Goal: Information Seeking & Learning: Find specific fact

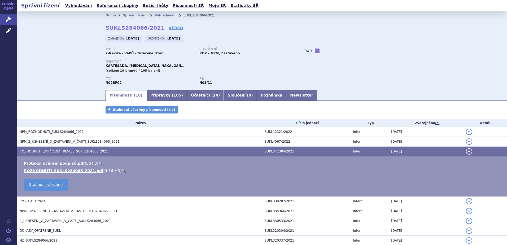
click at [122, 171] on link "🔍" at bounding box center [124, 171] width 5 height 4
click at [71, 38] on div "Domů Správní řízení Vyhledávání SUKLS284066/2021 SUKLS284066/2021 VERSO Zahájen…" at bounding box center [262, 50] width 490 height 78
click at [157, 15] on link "Vyhledávání" at bounding box center [166, 16] width 22 height 4
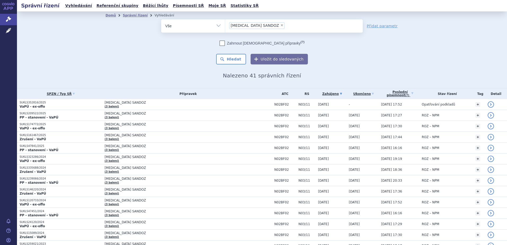
click at [280, 26] on span "×" at bounding box center [281, 25] width 3 height 3
click at [225, 26] on select "PREGABALIN SANDOZ" at bounding box center [225, 25] width 0 height 13
select select
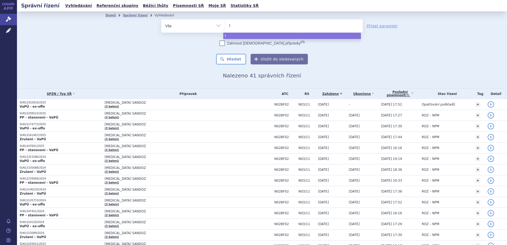
type input "ty"
type input "tyru"
type input "tyruo"
type input "tyruk"
type input "tyruko"
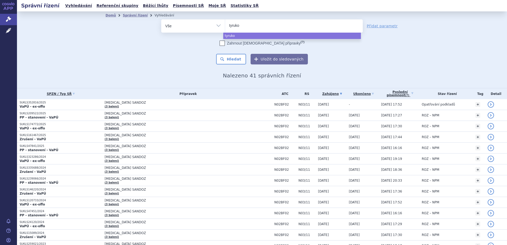
select select "tyruko"
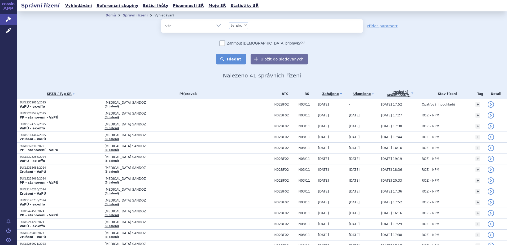
click at [228, 58] on button "Hledat" at bounding box center [231, 59] width 30 height 11
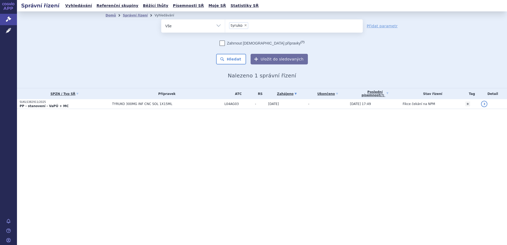
click at [119, 97] on th "Přípravek" at bounding box center [166, 93] width 112 height 11
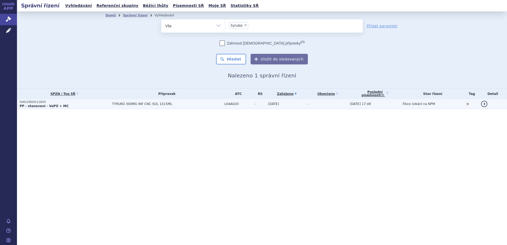
click at [119, 103] on span "TYRUKO 300MG INF CNC SOL 1X15ML" at bounding box center [167, 104] width 110 height 4
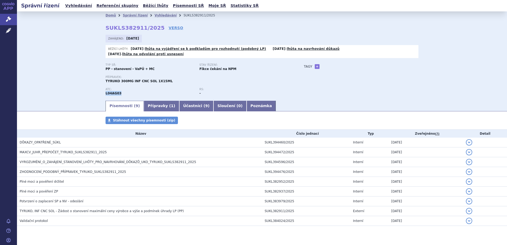
drag, startPoint x: 118, startPoint y: 88, endPoint x: 103, endPoint y: 89, distance: 14.9
click at [103, 89] on div "Domů Správní řízení Vyhledávání SUKLS382911/2025 SUKLS382911/2025 VERSO Zahájen…" at bounding box center [262, 59] width 334 height 81
copy strong "L04AG03"
click at [159, 16] on link "Vyhledávání" at bounding box center [166, 16] width 22 height 4
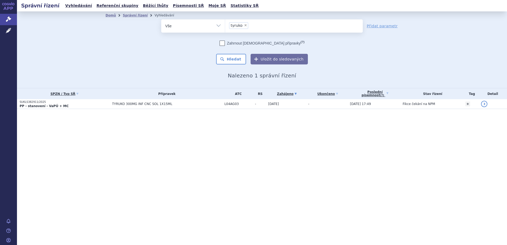
click at [245, 25] on span "×" at bounding box center [245, 25] width 3 height 3
click at [225, 25] on select "tyruko" at bounding box center [225, 25] width 0 height 13
select select
paste input "L04AG03"
type input "L04AG03"
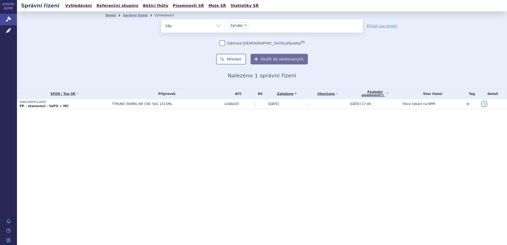
select select "L04AG03"
click at [232, 57] on button "Hledat" at bounding box center [231, 59] width 30 height 11
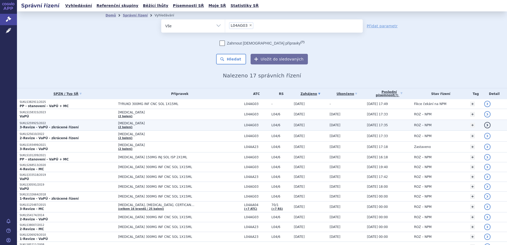
click at [69, 127] on p "3-Revize - VaPÚ - zkrácené řízení" at bounding box center [68, 127] width 96 height 4
click at [52, 127] on strong "3-Revize - VaPÚ - zkrácené řízení" at bounding box center [49, 127] width 59 height 4
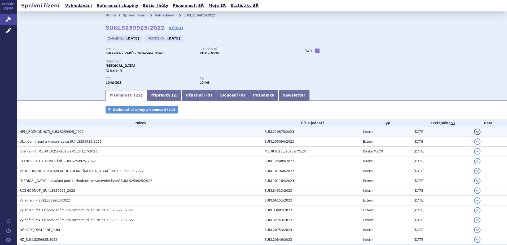
drag, startPoint x: 60, startPoint y: 127, endPoint x: 56, endPoint y: 127, distance: 4.5
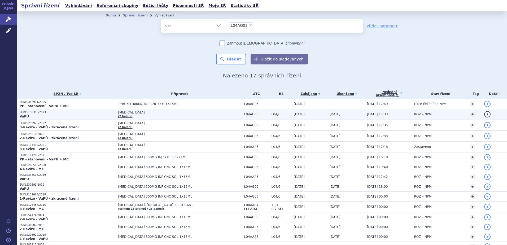
click at [53, 113] on p "SUKLS158315/2023" at bounding box center [68, 113] width 96 height 4
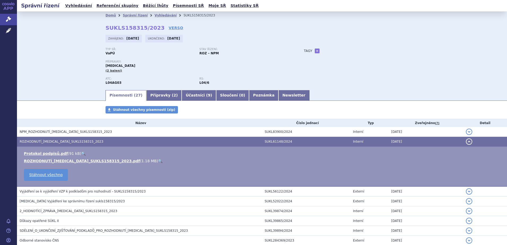
click at [158, 160] on link "🔍" at bounding box center [160, 161] width 5 height 4
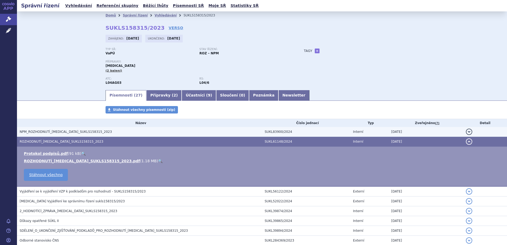
drag, startPoint x: 117, startPoint y: 127, endPoint x: 114, endPoint y: 127, distance: 2.7
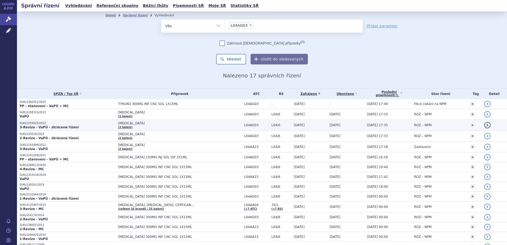
click at [40, 125] on strong "3-Revize - VaPÚ - zkrácené řízení" at bounding box center [49, 127] width 59 height 4
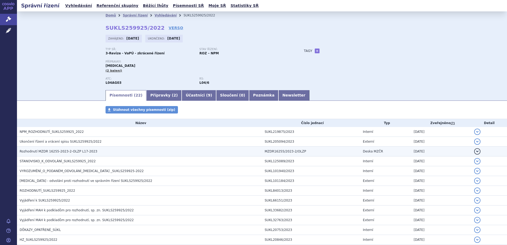
click at [56, 152] on span "Rozhodnutí MZDR 16255-2023-2-OLZP L17-2023" at bounding box center [59, 152] width 78 height 4
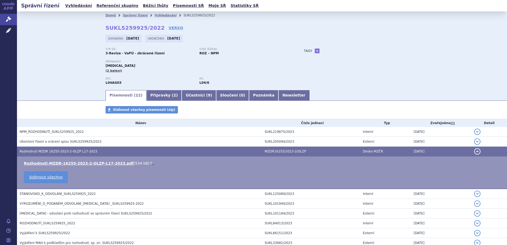
click at [56, 152] on span "Rozhodnutí MZDR 16255-2023-2-OLZP L17-2023" at bounding box center [59, 152] width 78 height 4
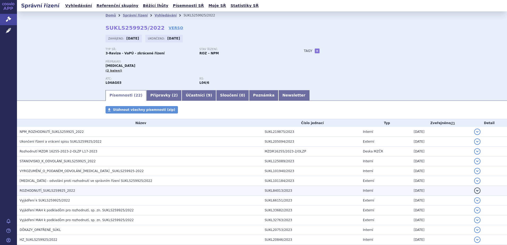
click at [38, 192] on span "ROZHODNUTÍ_SUKLS259925_2022" at bounding box center [47, 191] width 55 height 4
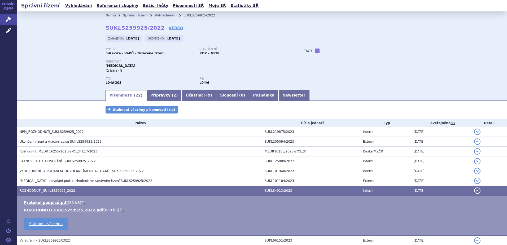
click at [119, 210] on link "🔍" at bounding box center [121, 210] width 5 height 4
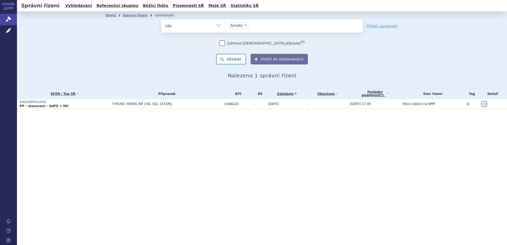
select select
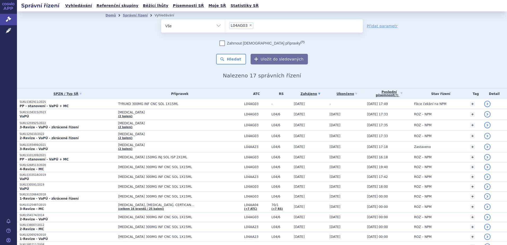
click at [139, 105] on span "TYRUKO 300MG INF CNC SOL 1X15ML" at bounding box center [179, 104] width 123 height 4
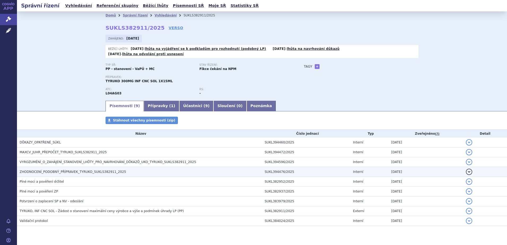
drag, startPoint x: 41, startPoint y: 168, endPoint x: 54, endPoint y: 168, distance: 13.3
click at [41, 170] on span "ZHODNOCENÍ_PODOBNÝ_PŘÍPRAVEK_TYRUKO_SUKLS382911_2025" at bounding box center [73, 172] width 106 height 4
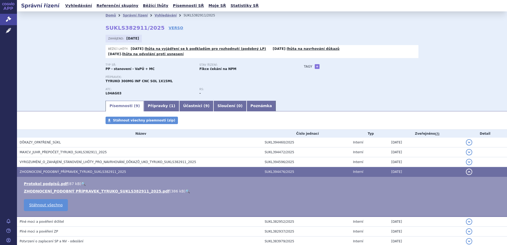
click at [185, 189] on link "🔍" at bounding box center [187, 191] width 5 height 4
click at [155, 14] on link "Vyhledávání" at bounding box center [166, 16] width 22 height 4
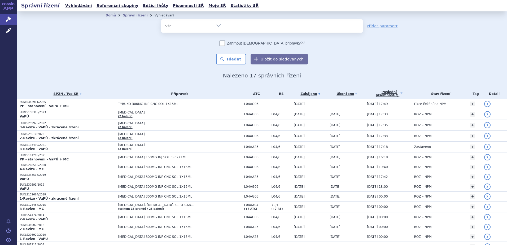
select select
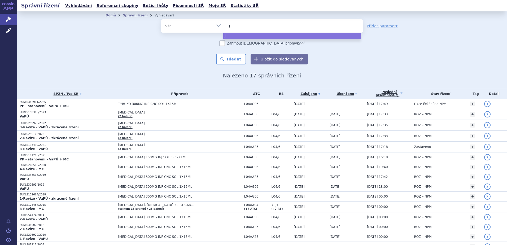
type input "ju"
type input "[PERSON_NAME]"
type input "jubbon"
type input "jubbonti"
select select "jubbonti"
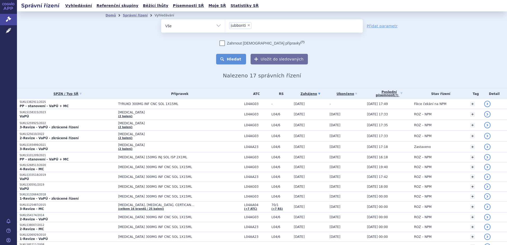
click at [230, 56] on button "Hledat" at bounding box center [231, 59] width 30 height 11
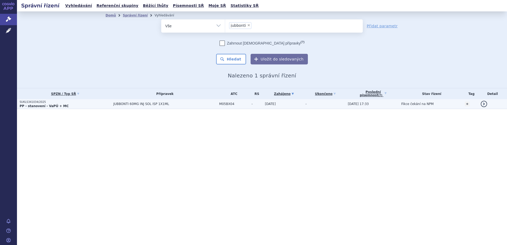
click at [151, 104] on span "JUBBONTI 60MG INJ SOL ISP 1X1ML" at bounding box center [164, 104] width 103 height 4
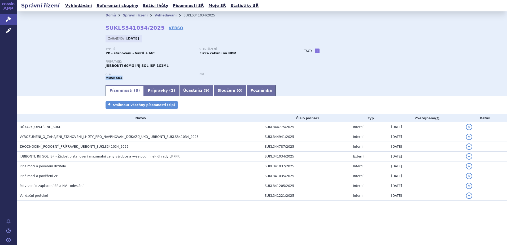
drag, startPoint x: 110, startPoint y: 78, endPoint x: 120, endPoint y: 79, distance: 10.4
click at [120, 79] on div "Domů Správní řízení Vyhledávání SUKLS341034/2025 SUKLS341034/2025 VERSO Zahájen…" at bounding box center [262, 51] width 334 height 65
copy strong "M05BX04"
click at [161, 13] on li "Vyhledávání" at bounding box center [169, 15] width 29 height 8
click at [161, 16] on link "Vyhledávání" at bounding box center [166, 16] width 22 height 4
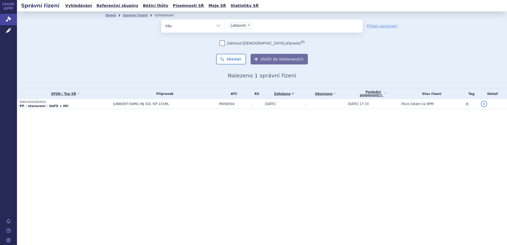
click at [249, 26] on span "×" at bounding box center [248, 25] width 3 height 3
click at [225, 26] on select "jubbonti" at bounding box center [225, 25] width 0 height 13
select select
type input "M05BX04"
select select "M05BX04"
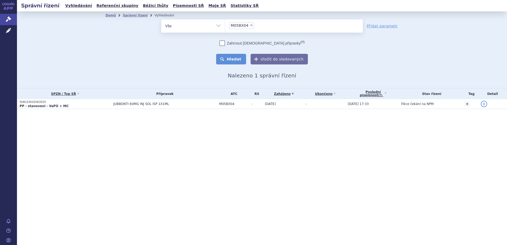
click at [228, 57] on button "Hledat" at bounding box center [231, 59] width 30 height 11
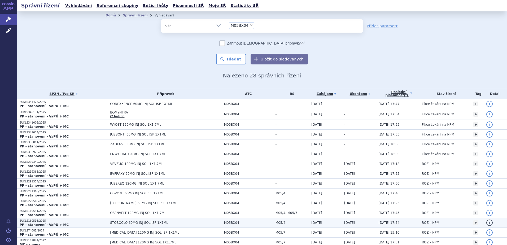
click at [126, 221] on span "STOBOCLO 60MG INJ SOL ISP 1X1ML" at bounding box center [165, 223] width 111 height 4
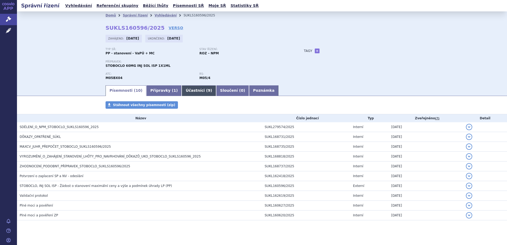
click at [182, 89] on link "Účastníci ( 9 )" at bounding box center [199, 90] width 34 height 11
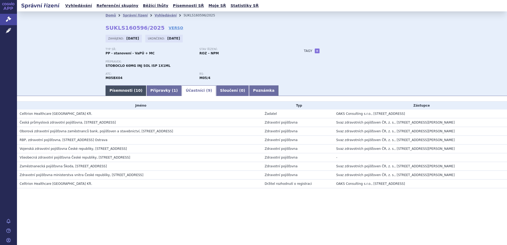
click at [120, 90] on link "Písemnosti ( 10 )" at bounding box center [126, 90] width 41 height 11
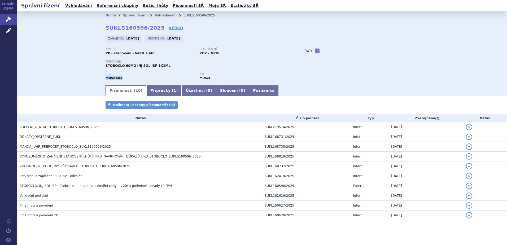
drag, startPoint x: 120, startPoint y: 77, endPoint x: 103, endPoint y: 79, distance: 16.8
click at [103, 79] on div "Domů Správní řízení Vyhledávání SUKLS160596/2025 SUKLS160596/2025 VERSO Zahájen…" at bounding box center [262, 51] width 334 height 65
copy strong "M05BX04"
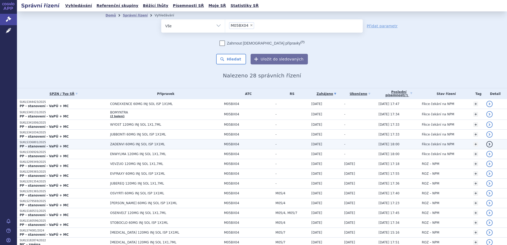
click at [146, 142] on span "ZADENVI 60MG INJ SOL ISP 1X1ML" at bounding box center [165, 144] width 111 height 4
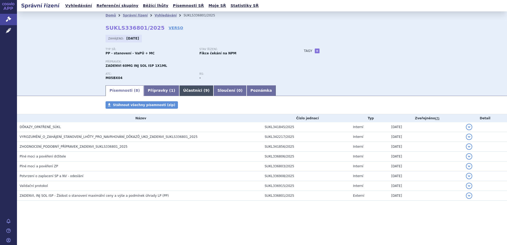
click at [185, 92] on link "Účastníci ( 9 )" at bounding box center [196, 90] width 34 height 11
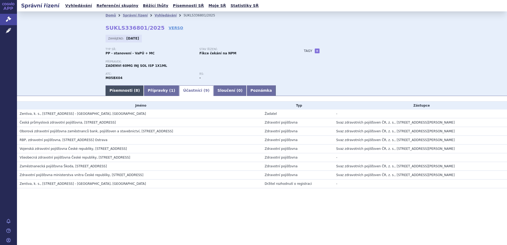
click at [118, 89] on link "Písemnosti ( 8 )" at bounding box center [125, 90] width 38 height 11
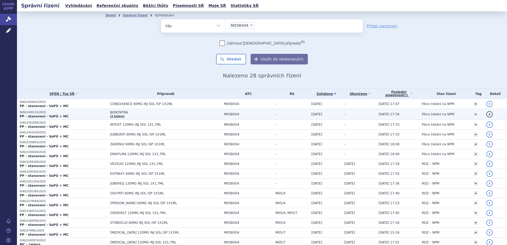
click at [116, 112] on span "BOMYNTRA" at bounding box center [165, 113] width 111 height 4
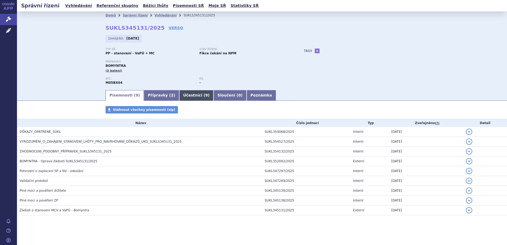
click at [179, 95] on link "Účastníci ( 9 )" at bounding box center [196, 95] width 34 height 11
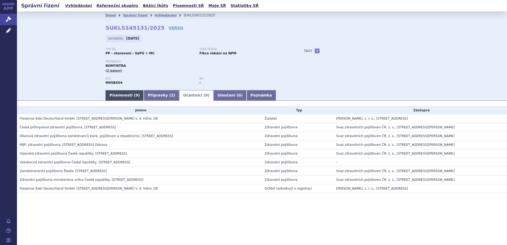
click at [114, 93] on link "Písemnosti ( 9 )" at bounding box center [125, 95] width 38 height 11
